Goal: Transaction & Acquisition: Subscribe to service/newsletter

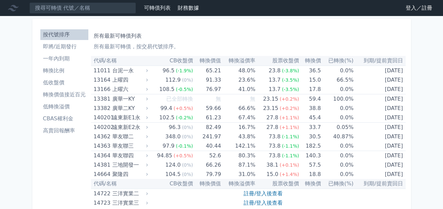
click at [72, 44] on li "即將/近期發行" at bounding box center [64, 47] width 48 height 8
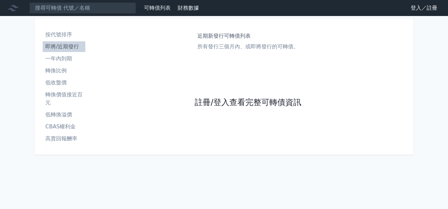
click at [215, 100] on link "註冊/登入查看完整可轉債資訊" at bounding box center [248, 102] width 107 height 11
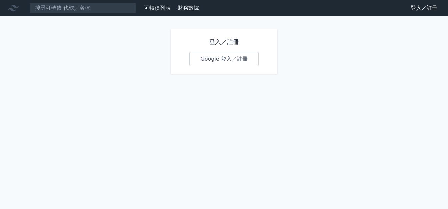
click at [210, 53] on link "Google 登入／註冊" at bounding box center [223, 59] width 69 height 14
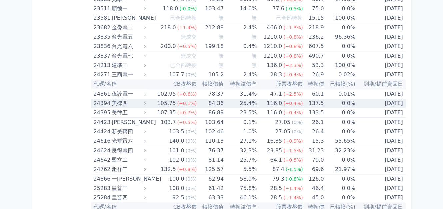
scroll to position [600, 0]
